Goal: Information Seeking & Learning: Learn about a topic

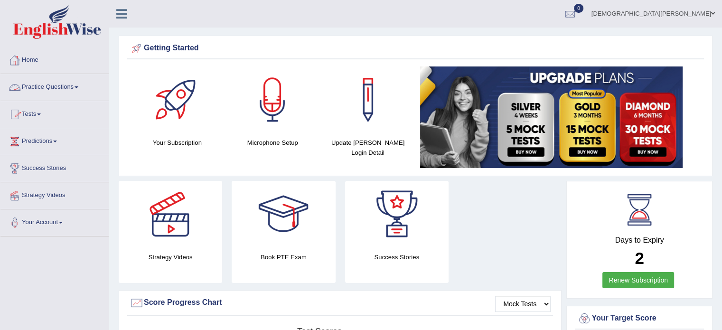
click at [78, 86] on span at bounding box center [77, 87] width 4 height 2
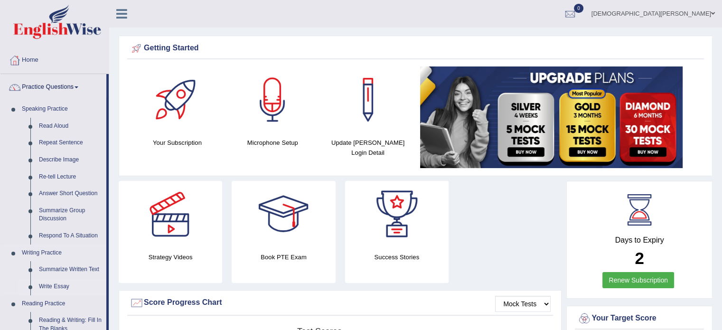
click at [61, 285] on link "Write Essay" at bounding box center [71, 286] width 72 height 17
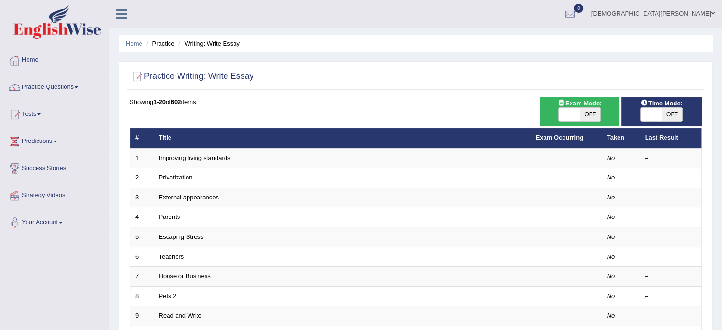
click at [589, 112] on span "OFF" at bounding box center [590, 114] width 21 height 13
checkbox input "true"
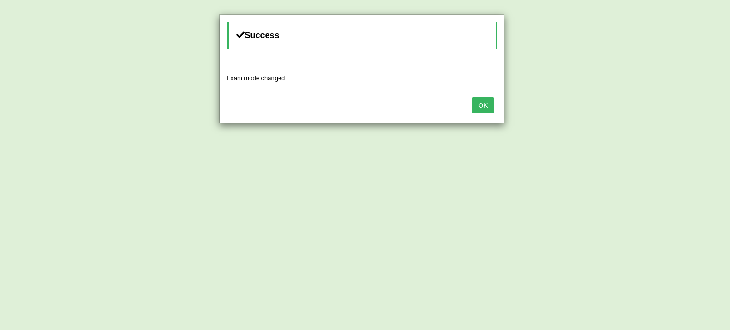
click at [486, 105] on button "OK" at bounding box center [483, 105] width 22 height 16
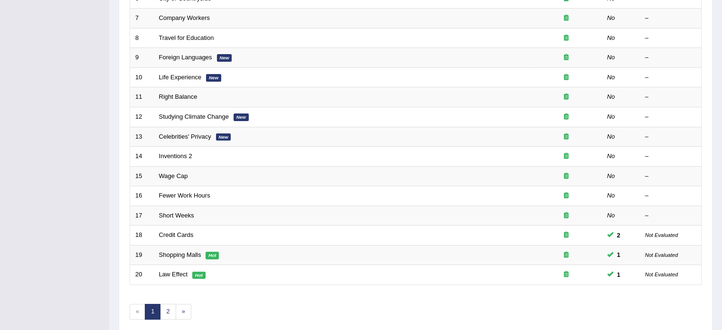
scroll to position [296, 0]
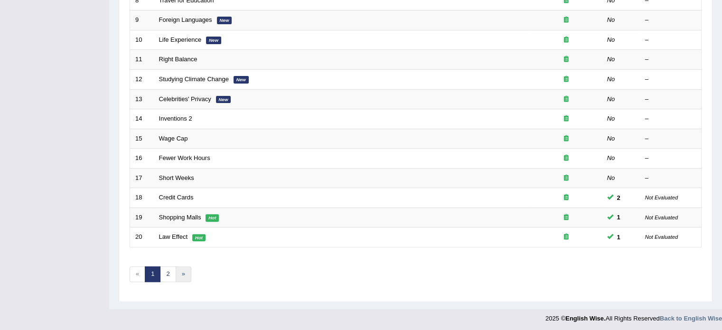
click at [182, 272] on link "»" at bounding box center [184, 274] width 16 height 16
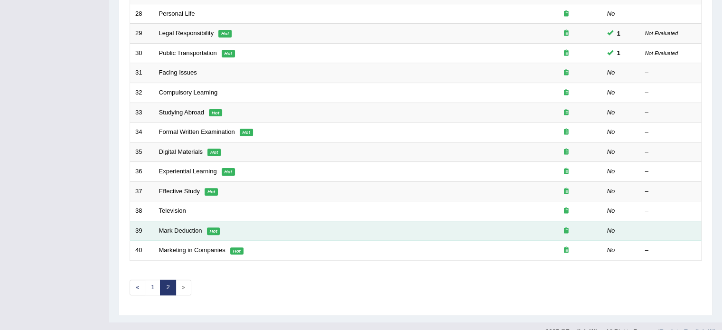
scroll to position [283, 0]
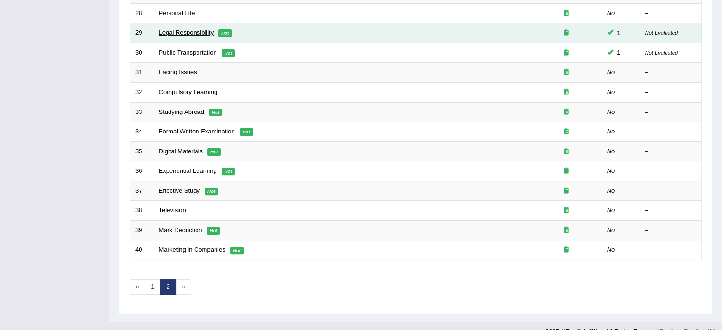
click at [190, 32] on link "Legal Responsibility" at bounding box center [186, 32] width 55 height 7
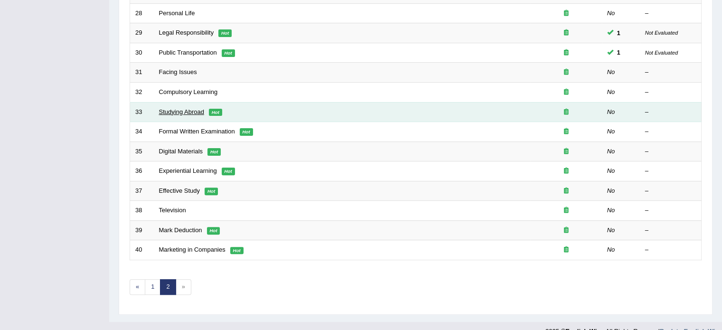
click at [192, 111] on link "Studying Abroad" at bounding box center [181, 111] width 45 height 7
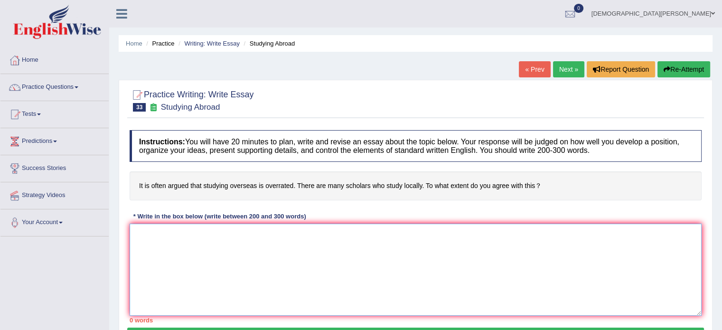
click at [177, 236] on textarea at bounding box center [416, 270] width 572 height 92
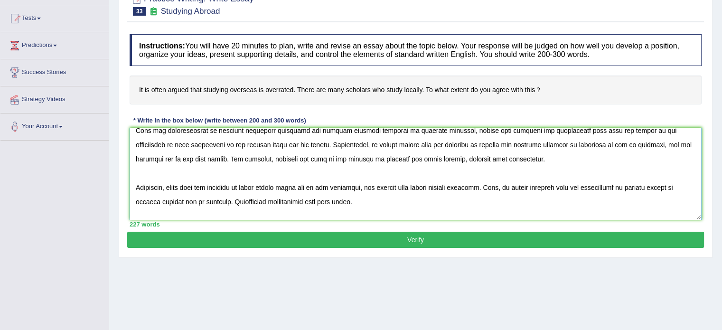
scroll to position [66, 0]
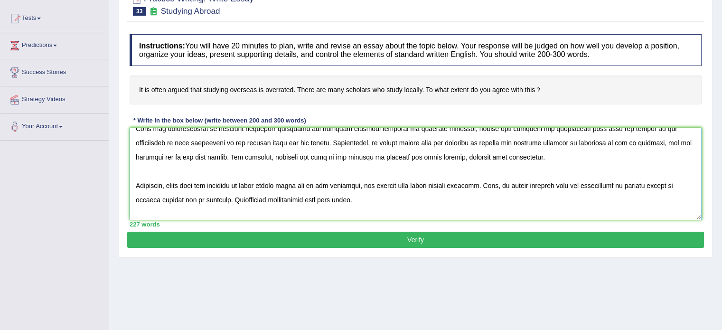
type textarea "A natable amount of public attention has been drawn to thetopic of studying abr…"
click at [355, 241] on button "Verify" at bounding box center [415, 240] width 577 height 16
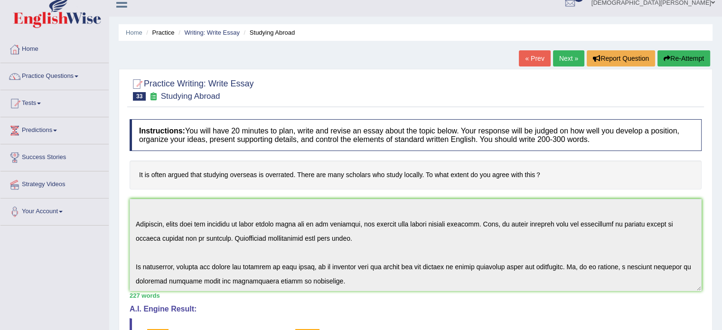
scroll to position [0, 0]
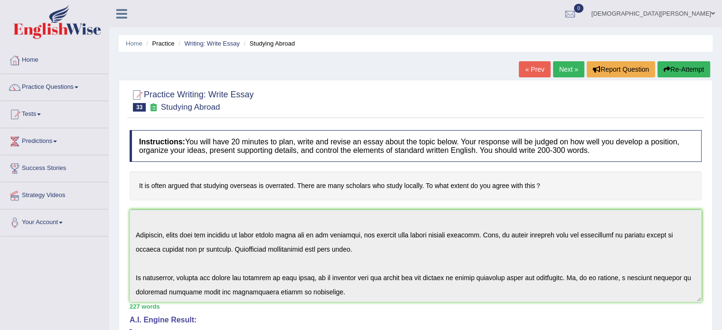
click at [560, 68] on link "Next »" at bounding box center [568, 69] width 31 height 16
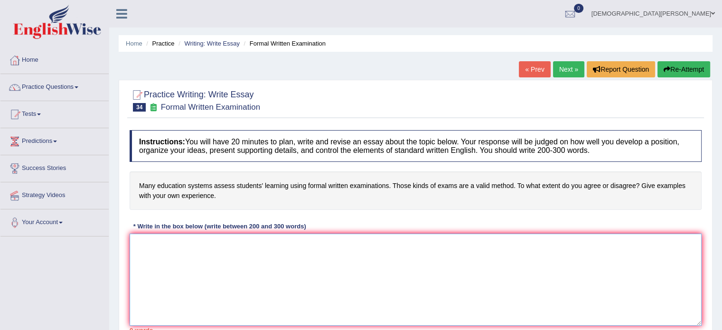
click at [141, 246] on textarea at bounding box center [416, 280] width 572 height 92
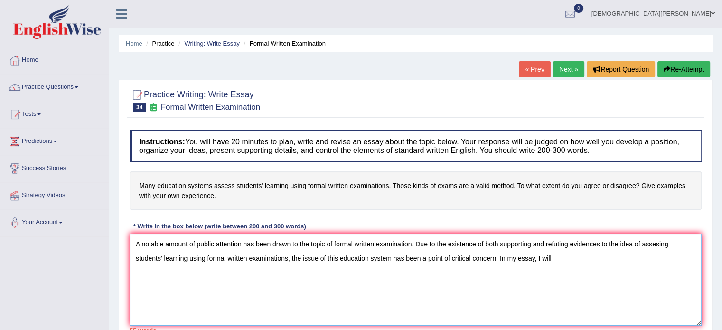
click at [141, 246] on textarea "A notable amount of public attention has been drawn to the topic of formal writ…" at bounding box center [416, 280] width 572 height 92
click at [553, 259] on textarea "A notable amount of public attention has been drawn to the topic of formal writ…" at bounding box center [416, 280] width 572 height 92
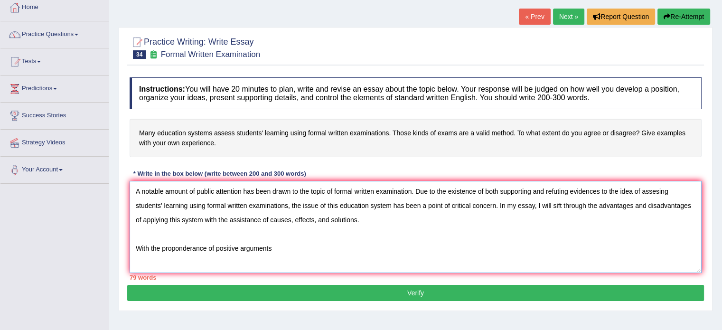
scroll to position [53, 0]
click at [171, 246] on textarea "A notable amount of public attention has been drawn to the topic of formal writ…" at bounding box center [416, 226] width 572 height 92
click at [339, 247] on textarea "A notable amount of public attention has been drawn to the topic of formal writ…" at bounding box center [416, 226] width 572 height 92
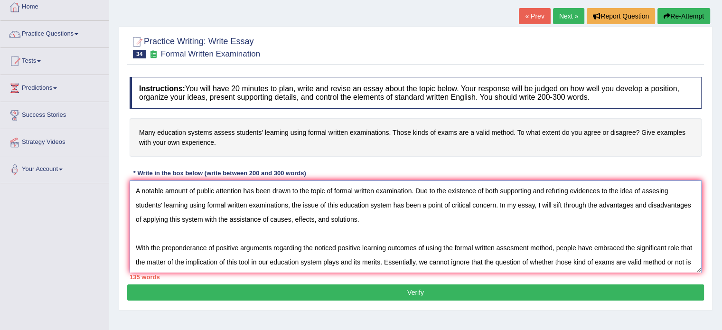
scroll to position [8, 0]
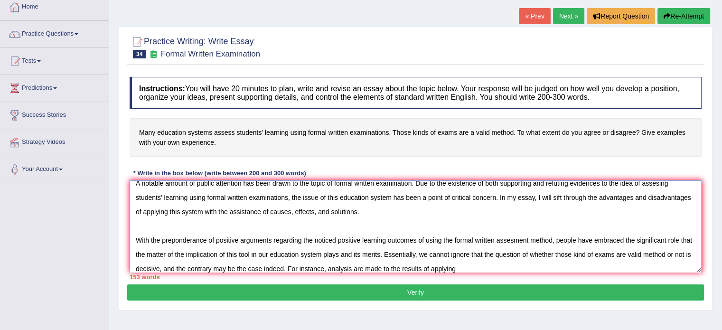
click at [380, 260] on textarea "A notable amount of public attention has been drawn to the topic of formal writ…" at bounding box center [416, 226] width 572 height 92
click at [479, 266] on textarea "A notable amount of public attention has been drawn to the topic of formal writ…" at bounding box center [416, 226] width 572 height 92
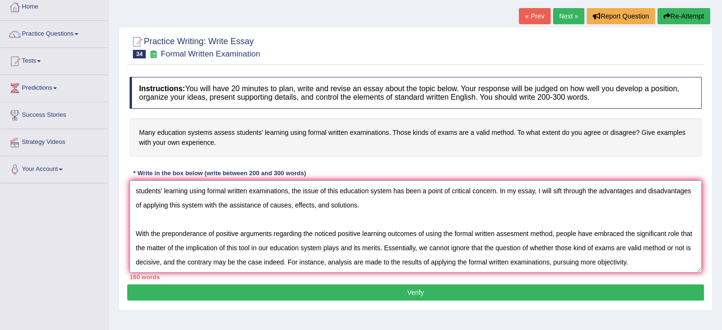
scroll to position [36, 0]
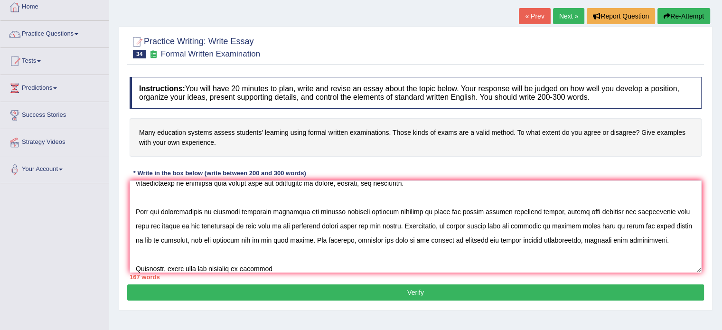
click at [456, 311] on div "Home Practice Writing: Write Essay Formal Written Examination « Prev Next » Rep…" at bounding box center [415, 184] width 613 height 475
click at [270, 266] on textarea at bounding box center [416, 226] width 572 height 92
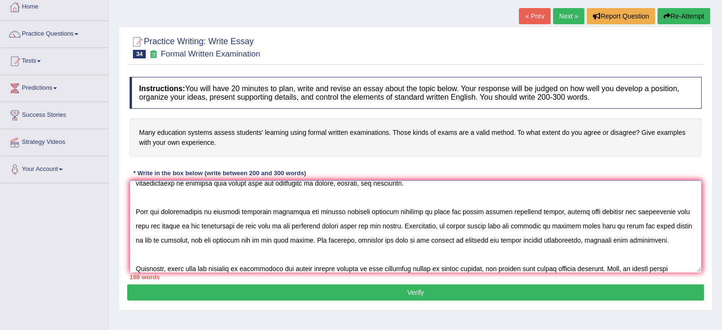
scroll to position [51, 0]
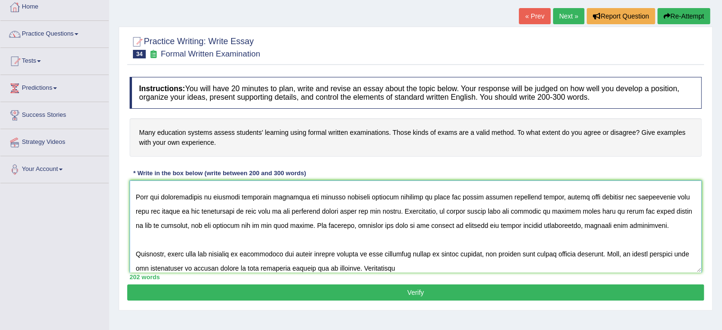
type textarea "A notable amount of public attention has been drawn to the topic of formal writ…"
click at [277, 292] on button "Verify" at bounding box center [415, 293] width 577 height 16
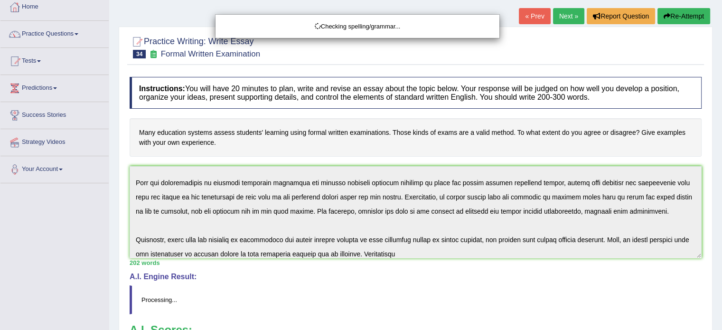
click at [437, 250] on div "Checking spelling/grammar..." at bounding box center [361, 165] width 722 height 330
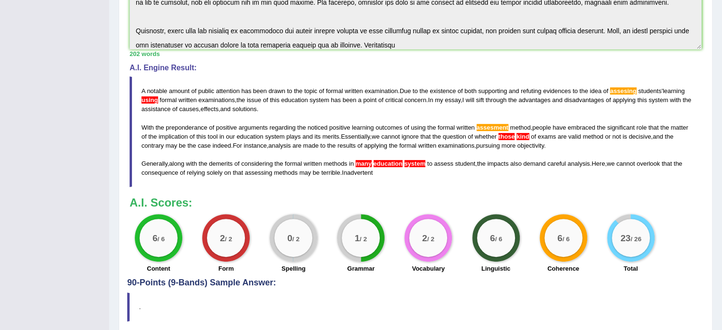
scroll to position [263, 0]
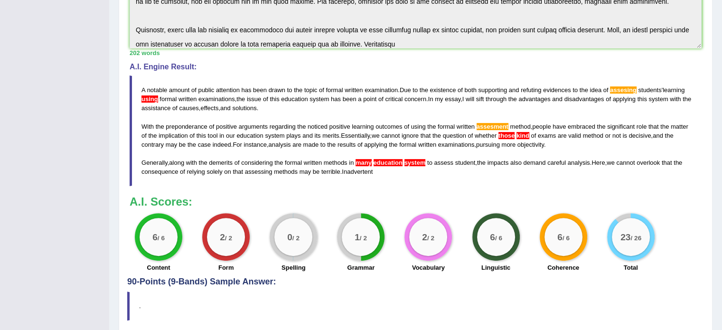
click at [376, 172] on blockquote "A notable amount of public attention has been drawn to the topic of formal writ…" at bounding box center [416, 131] width 572 height 111
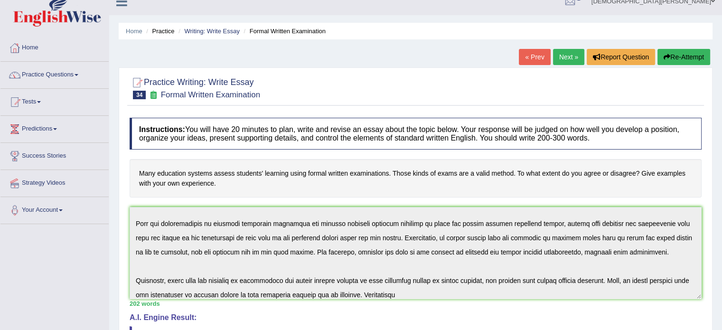
scroll to position [13, 0]
click at [680, 56] on button "Re-Attempt" at bounding box center [684, 56] width 53 height 16
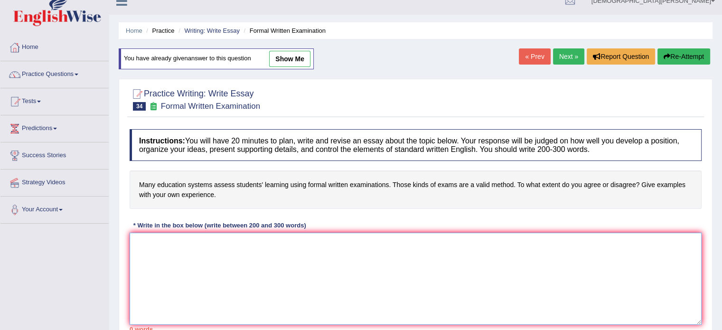
click at [169, 247] on textarea at bounding box center [416, 279] width 572 height 92
paste textarea "A notable amount of public attention has been drawn to the topic of formal writ…"
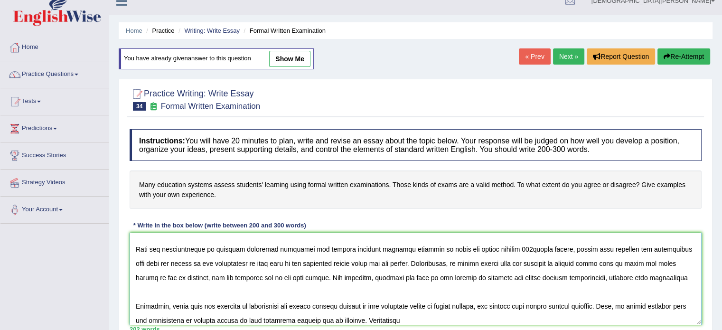
scroll to position [57, 0]
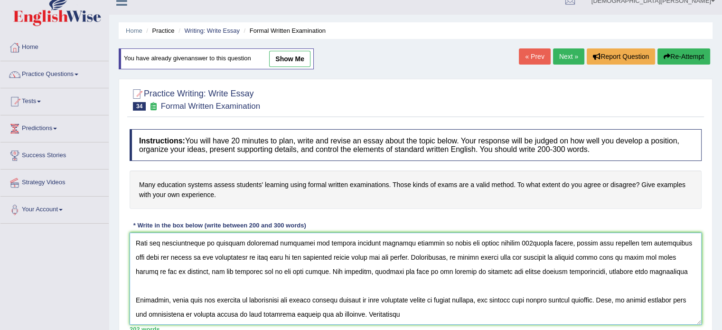
click at [440, 313] on textarea at bounding box center [416, 279] width 572 height 92
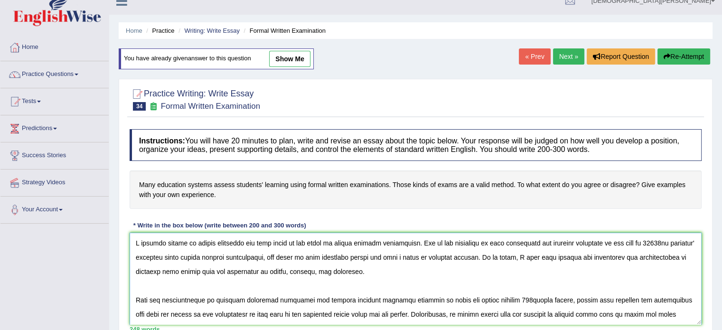
scroll to position [0, 0]
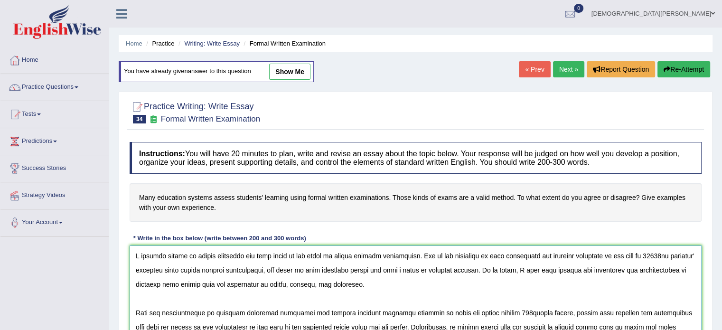
click at [666, 254] on textarea at bounding box center [416, 292] width 572 height 92
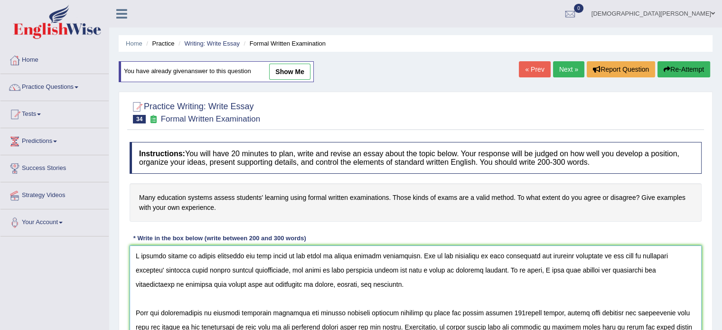
click at [163, 266] on textarea at bounding box center [416, 292] width 572 height 92
click at [232, 268] on textarea at bounding box center [416, 292] width 572 height 92
click at [270, 269] on textarea at bounding box center [416, 292] width 572 height 92
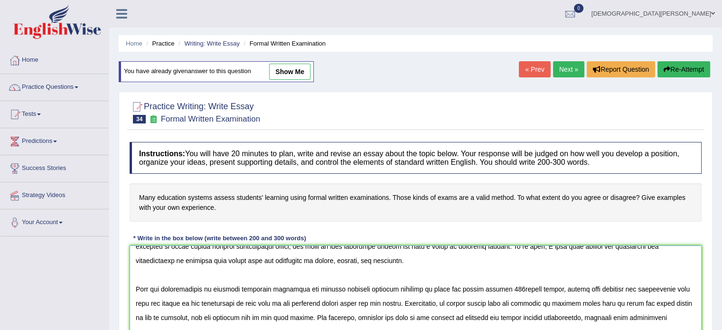
scroll to position [23, 0]
click at [511, 288] on textarea at bounding box center [416, 292] width 572 height 92
click at [526, 288] on textarea at bounding box center [416, 292] width 572 height 92
click at [528, 288] on textarea at bounding box center [416, 292] width 572 height 92
click at [515, 289] on textarea at bounding box center [416, 292] width 572 height 92
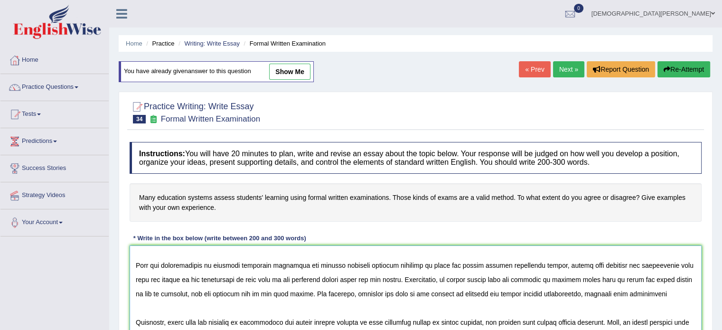
scroll to position [47, 0]
click at [583, 277] on textarea at bounding box center [416, 292] width 572 height 92
click at [580, 277] on textarea at bounding box center [416, 292] width 572 height 92
click at [591, 277] on textarea at bounding box center [416, 292] width 572 height 92
click at [589, 277] on textarea at bounding box center [416, 292] width 572 height 92
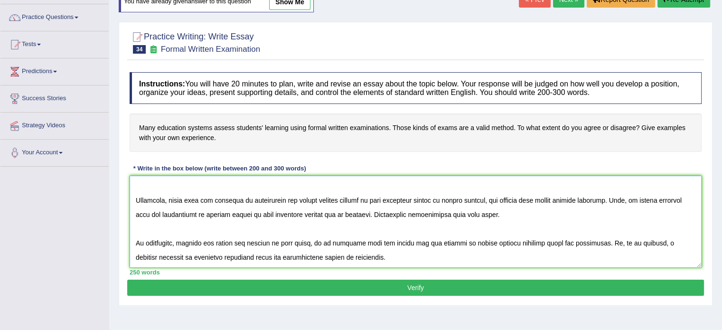
scroll to position [69, 0]
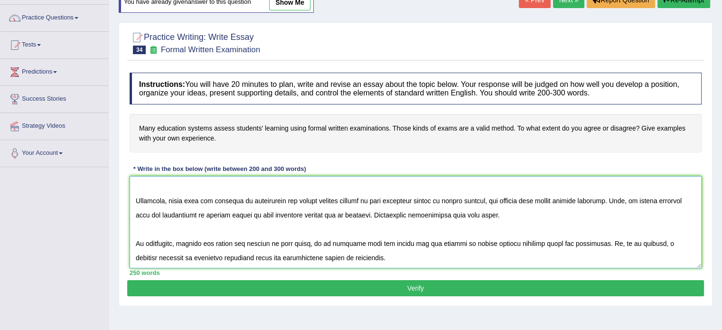
click at [437, 198] on textarea at bounding box center [416, 222] width 572 height 92
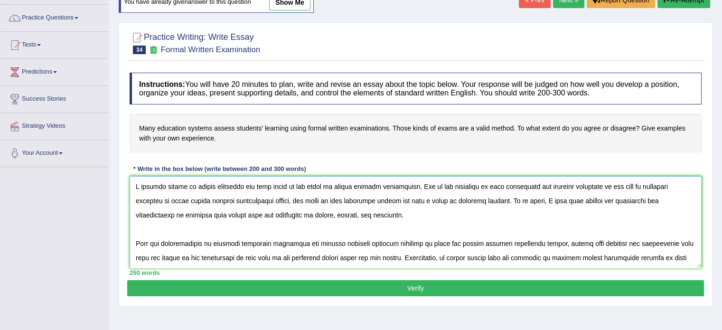
scroll to position [46, 0]
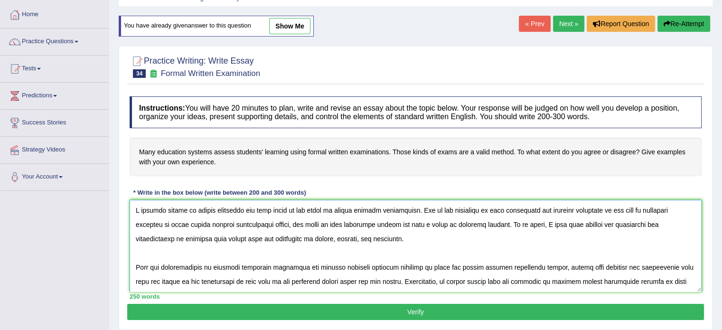
type textarea "A notable amount of public attention has been drawn to the topic of formal writ…"
click at [442, 310] on button "Verify" at bounding box center [415, 312] width 577 height 16
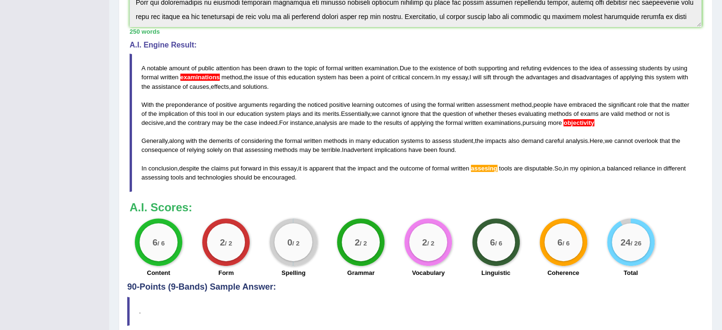
scroll to position [291, 0]
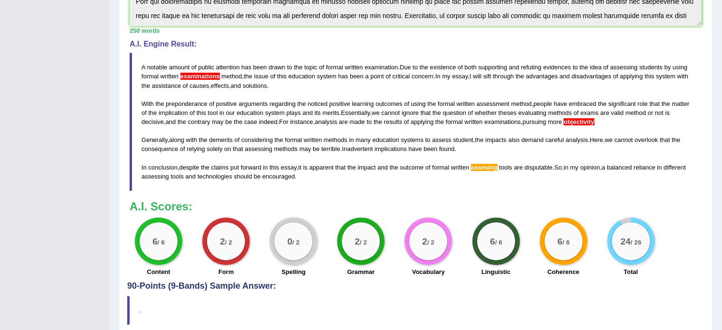
click at [203, 73] on span "examinations" at bounding box center [199, 76] width 39 height 7
click at [200, 76] on span "examinations" at bounding box center [199, 76] width 39 height 7
click at [202, 74] on span "examinations" at bounding box center [199, 76] width 39 height 7
click at [412, 94] on blockquote "A notable amount of public attention has been drawn to the topic of formal writ…" at bounding box center [416, 122] width 572 height 138
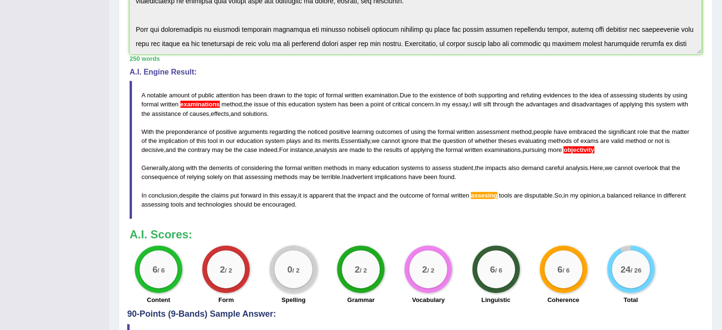
scroll to position [262, 0]
click at [601, 148] on blockquote "A notable amount of public attention has been drawn to the topic of formal writ…" at bounding box center [416, 150] width 572 height 138
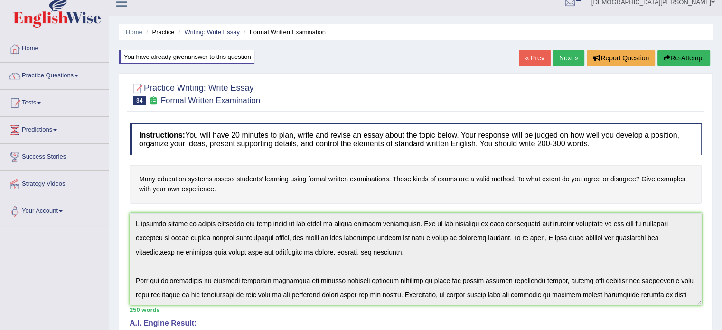
scroll to position [0, 0]
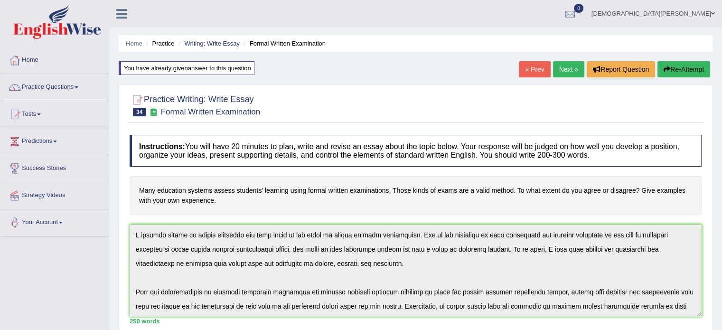
click at [669, 68] on button "Re-Attempt" at bounding box center [684, 69] width 53 height 16
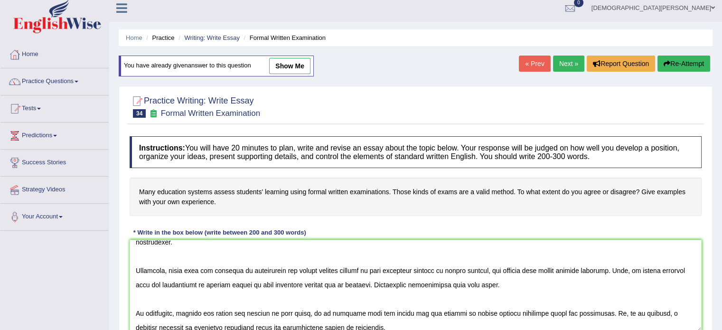
scroll to position [169, 0]
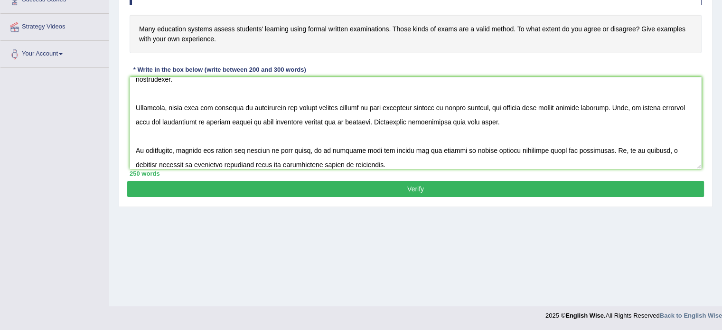
type textarea "L ipsumdo sitame co adipis elitseddo eiu temp incid ut lab etdol ma aliqua enim…"
click at [361, 186] on button "Verify" at bounding box center [415, 189] width 577 height 16
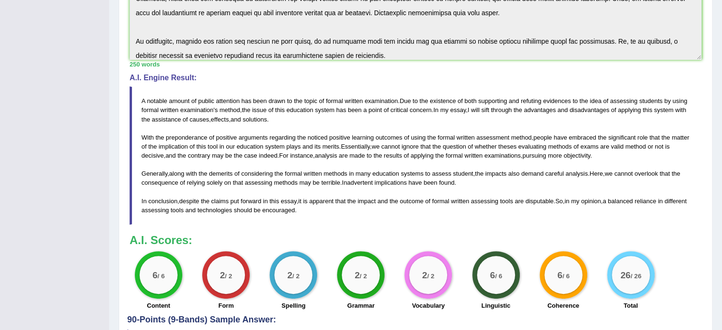
scroll to position [256, 0]
